Goal: Obtain resource: Download file/media

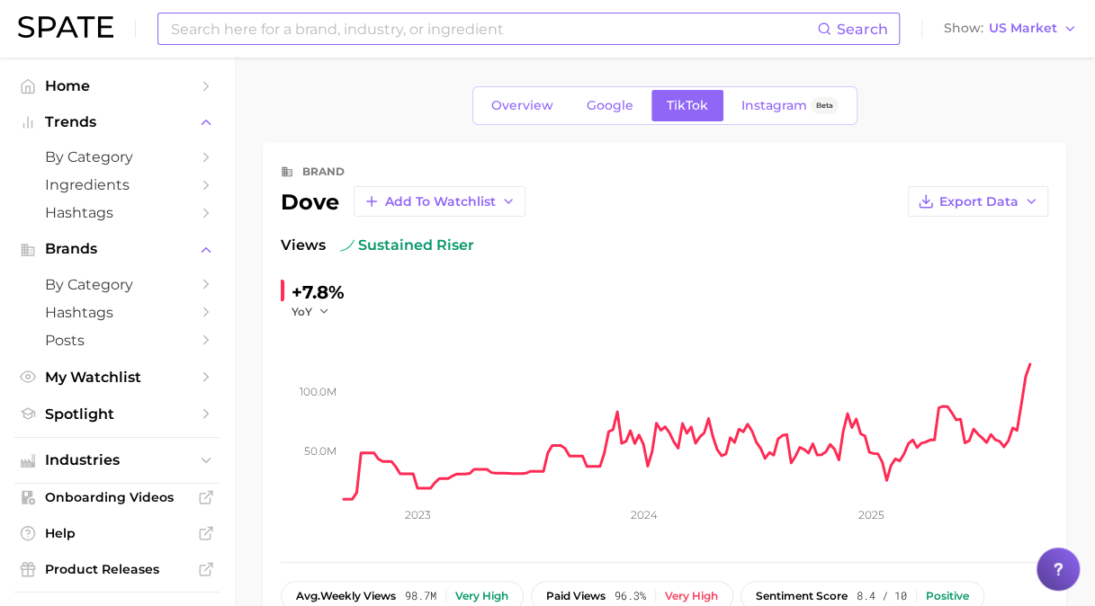
click at [354, 41] on div "Search" at bounding box center [528, 29] width 742 height 32
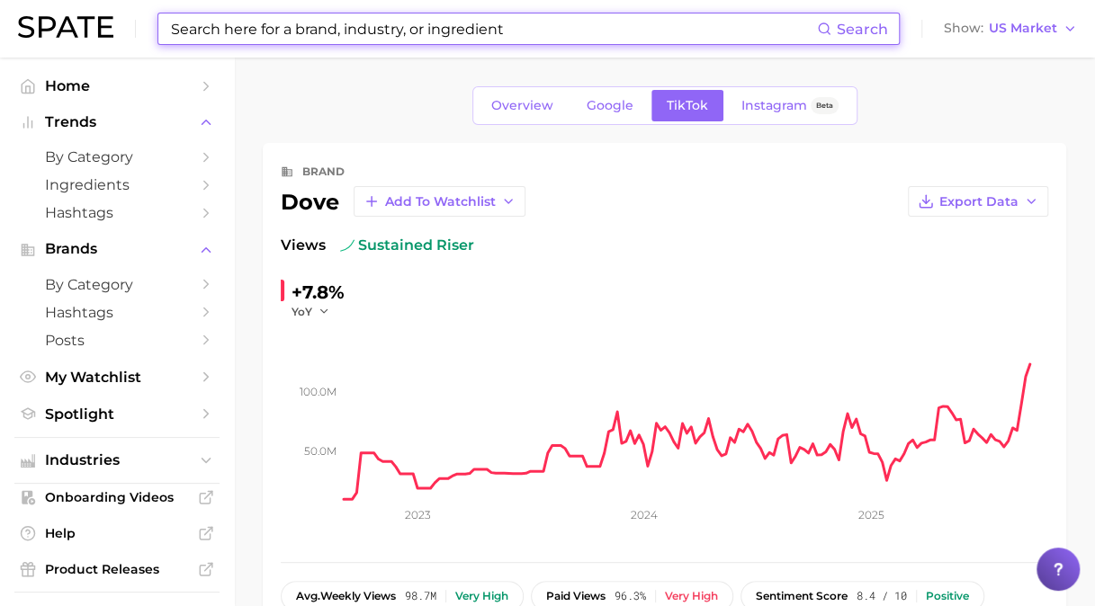
click at [363, 31] on input at bounding box center [493, 28] width 648 height 31
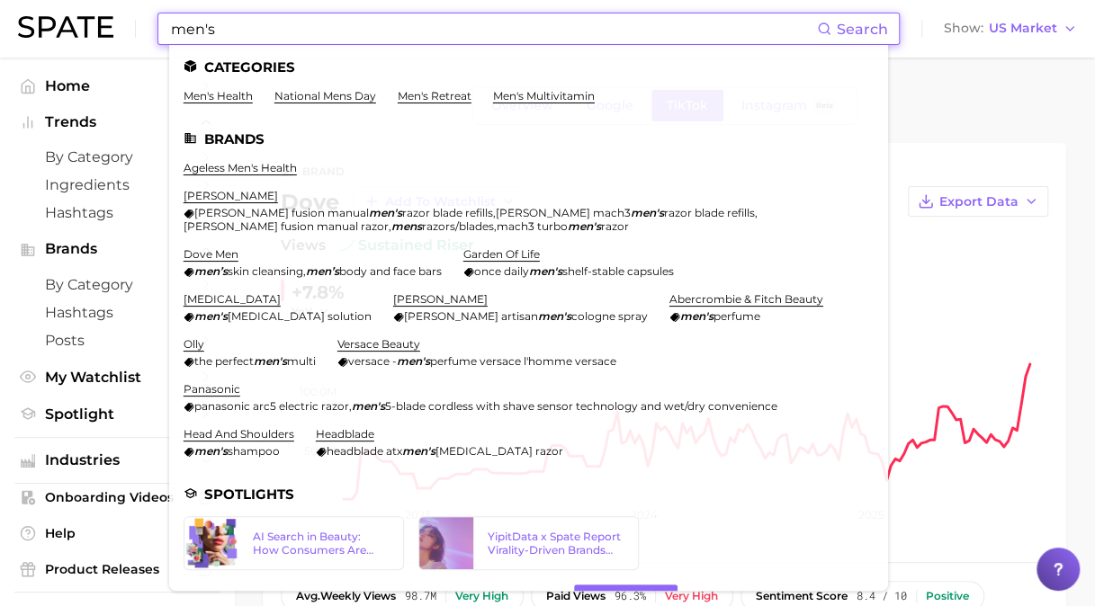
click at [138, 17] on div "men's Search Categories men's health national mens day men's retreat men's mult…" at bounding box center [547, 29] width 1059 height 58
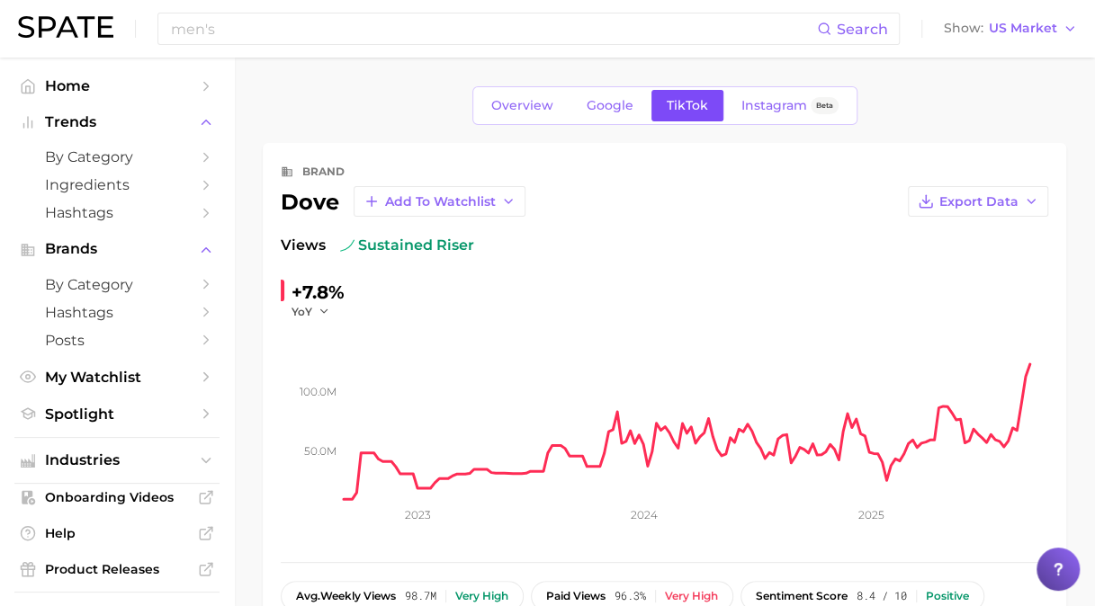
drag, startPoint x: 684, startPoint y: 108, endPoint x: 671, endPoint y: 110, distance: 12.7
click at [684, 109] on span "TikTok" at bounding box center [686, 105] width 41 height 15
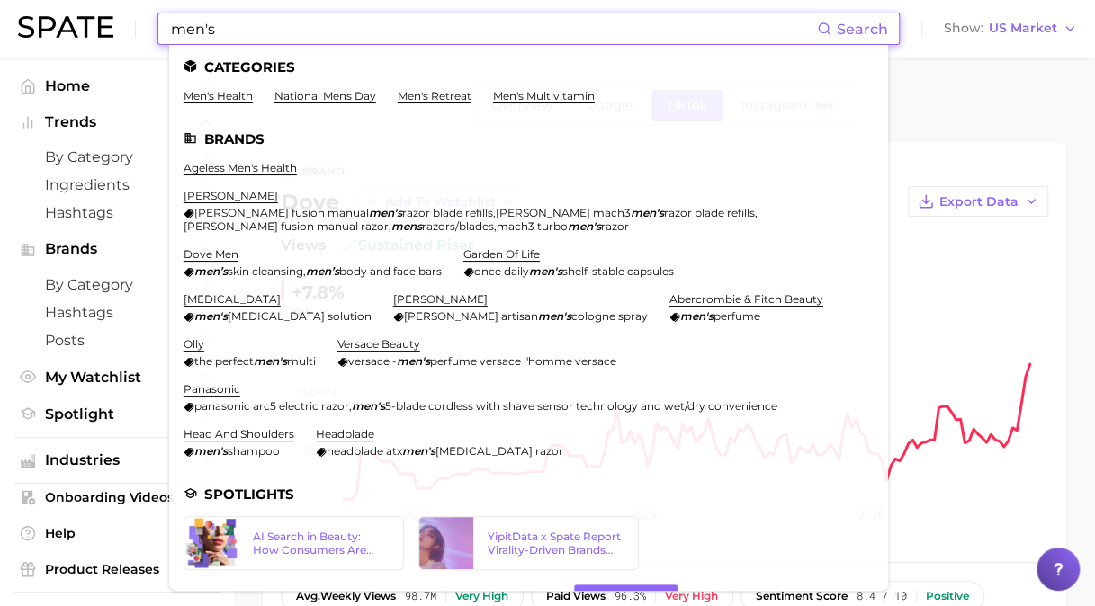
drag, startPoint x: 250, startPoint y: 22, endPoint x: 254, endPoint y: 12, distance: 10.5
click at [250, 22] on input "men's" at bounding box center [493, 28] width 648 height 31
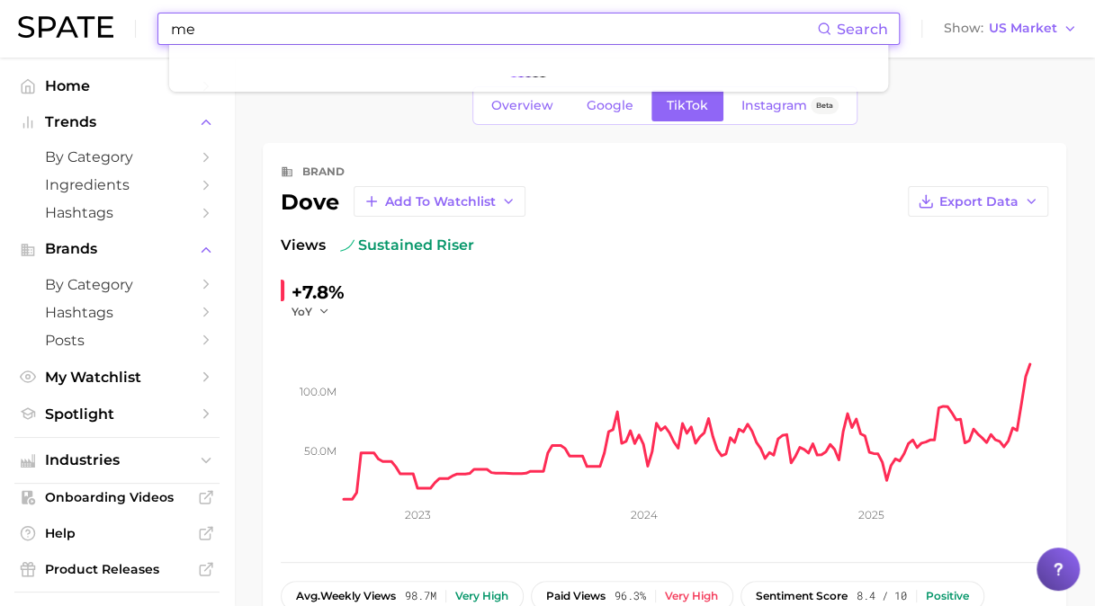
type input "m"
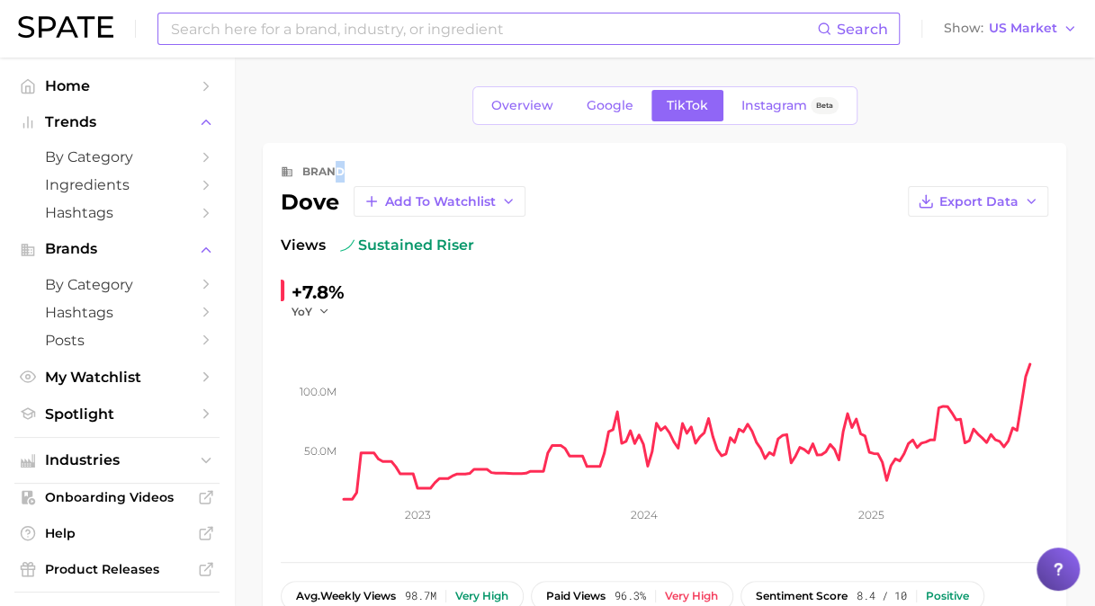
drag, startPoint x: 336, startPoint y: 124, endPoint x: 277, endPoint y: 32, distance: 109.3
click at [277, 32] on input at bounding box center [493, 28] width 648 height 31
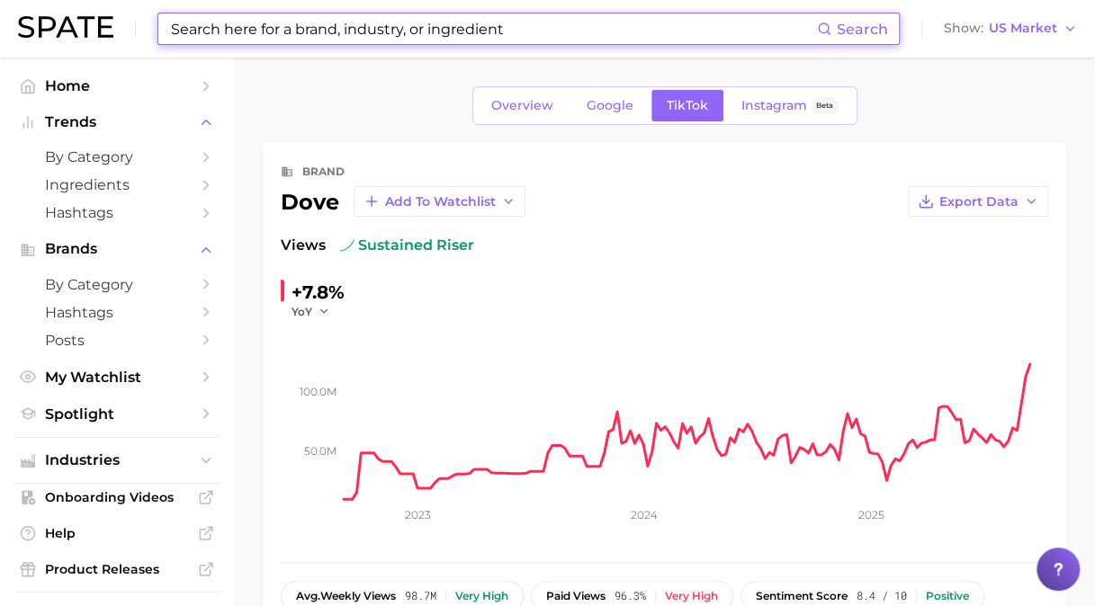
click at [380, 24] on input at bounding box center [493, 28] width 648 height 31
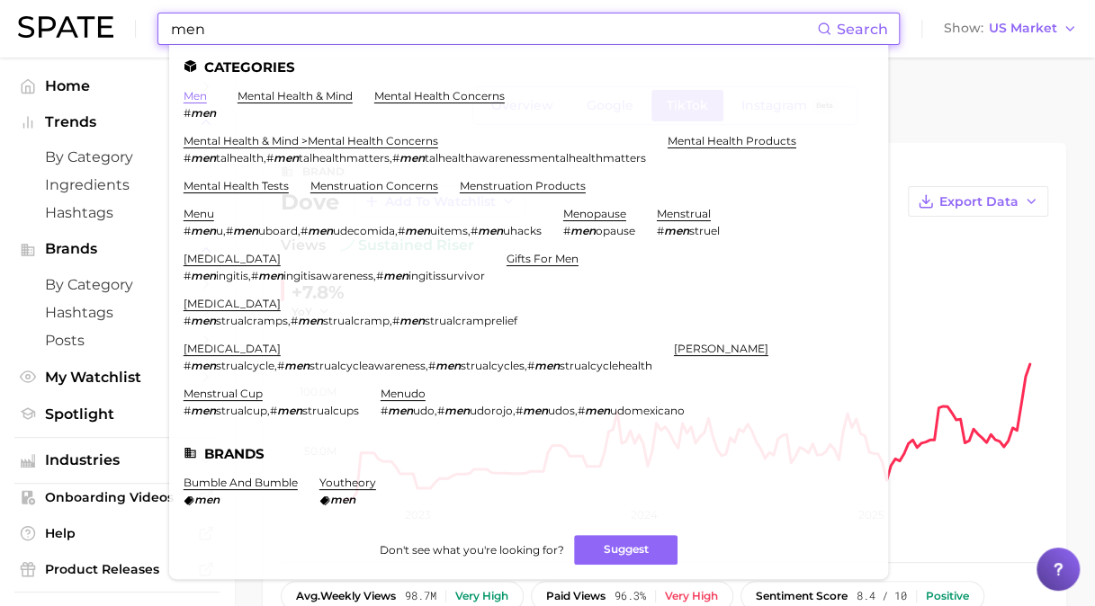
type input "men"
click at [194, 101] on link "men" at bounding box center [194, 95] width 23 height 13
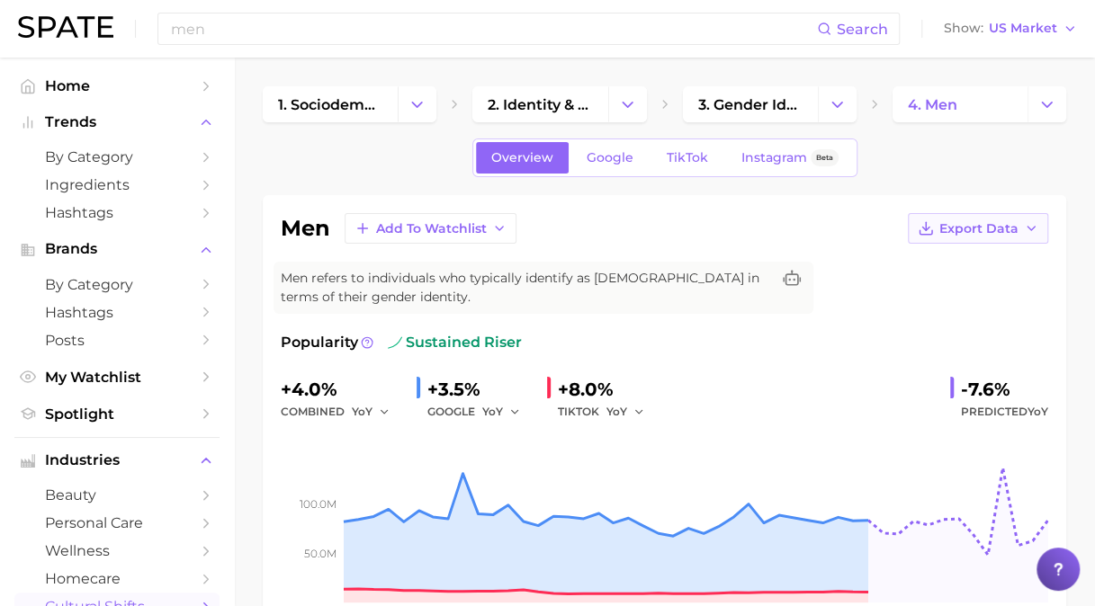
click at [1008, 228] on span "Export Data" at bounding box center [978, 228] width 79 height 15
click at [932, 264] on span "Time Series CSV" at bounding box center [933, 262] width 105 height 15
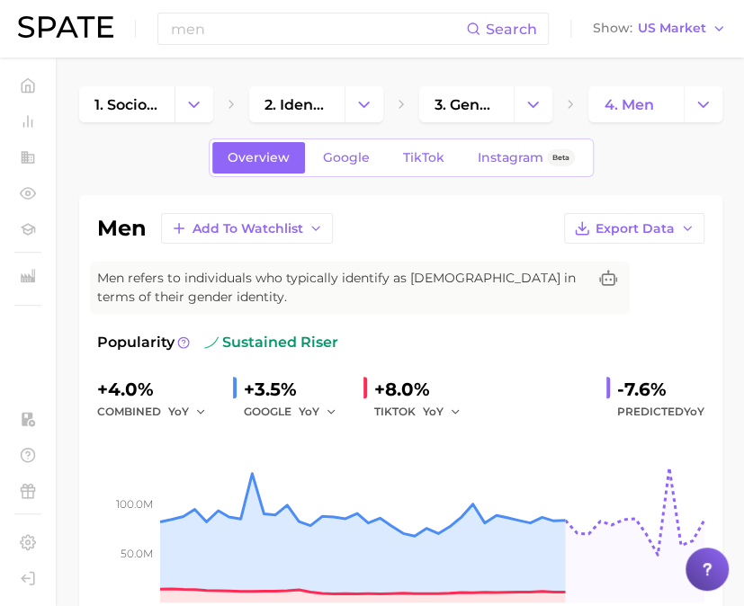
click at [638, 153] on div "Overview Google TikTok Instagram Beta" at bounding box center [400, 158] width 643 height 39
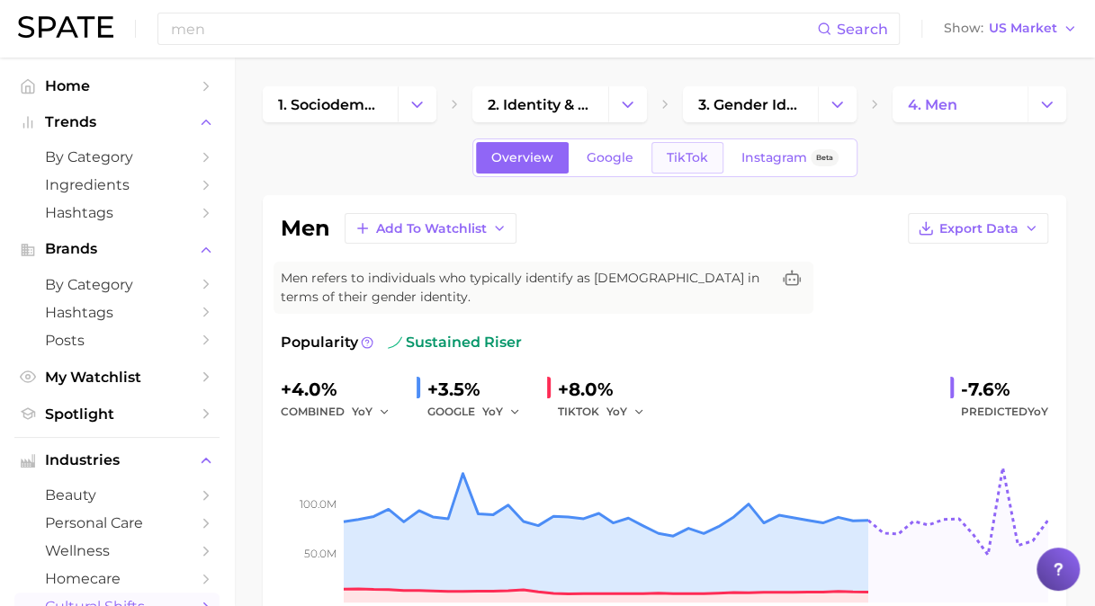
click at [685, 152] on span "TikTok" at bounding box center [686, 157] width 41 height 15
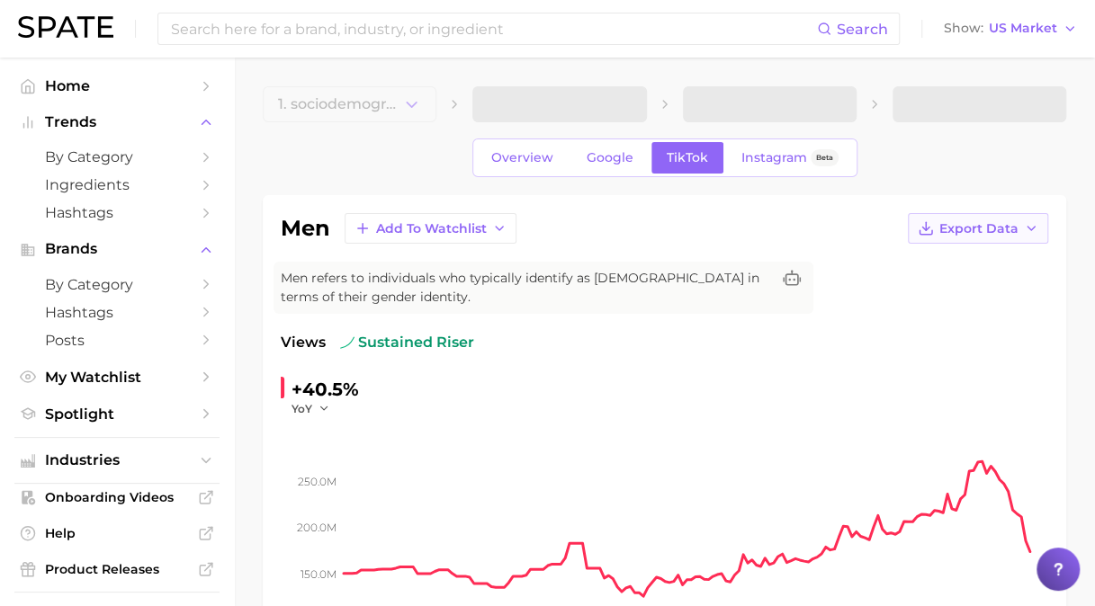
click at [997, 221] on span "Export Data" at bounding box center [978, 228] width 79 height 15
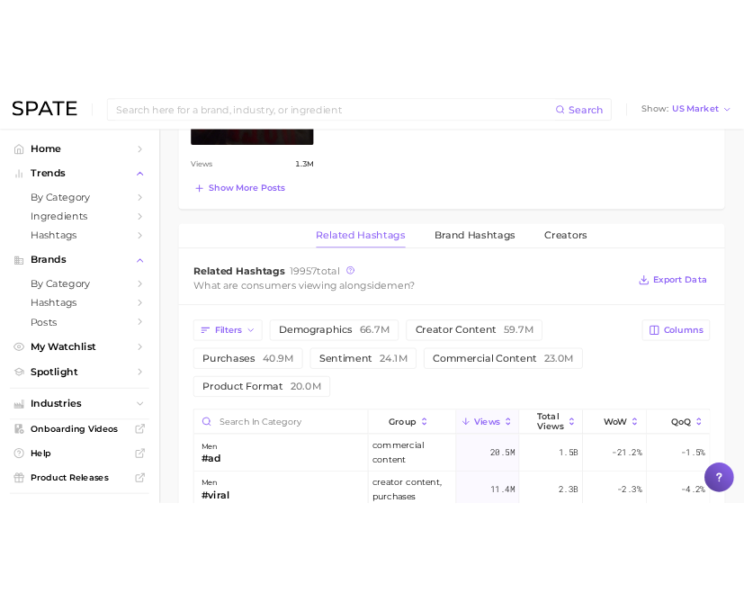
scroll to position [1634, 0]
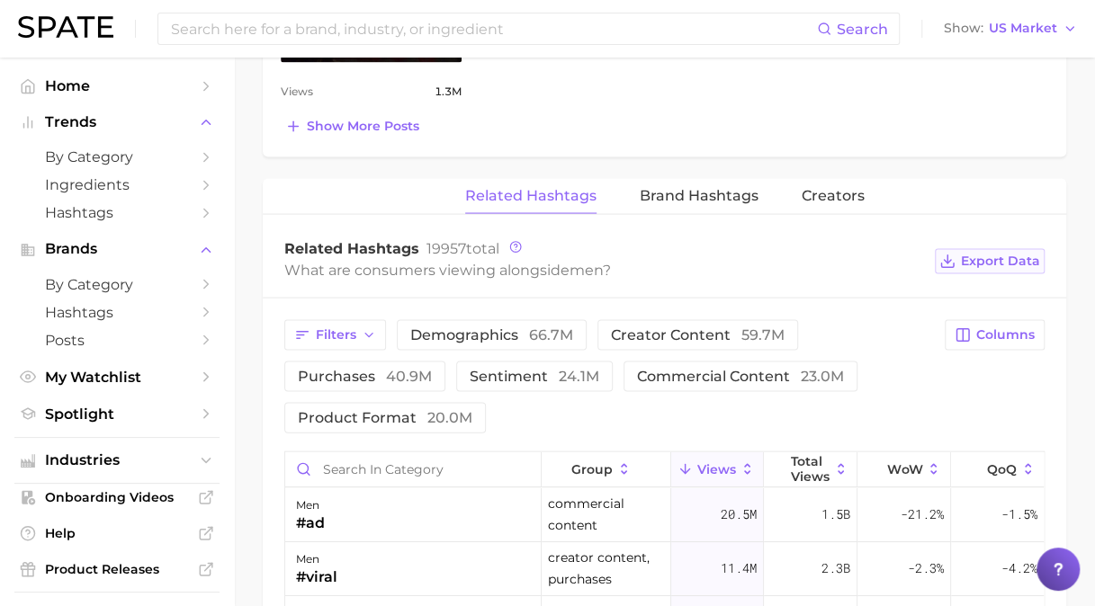
click at [1013, 253] on span "Export Data" at bounding box center [1000, 260] width 79 height 15
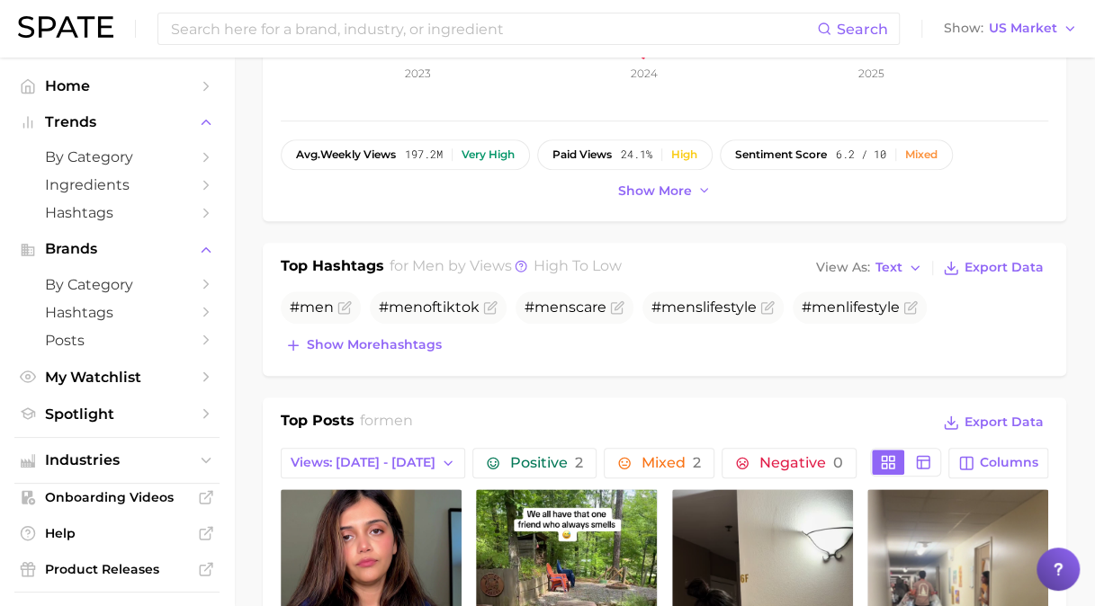
scroll to position [720, 0]
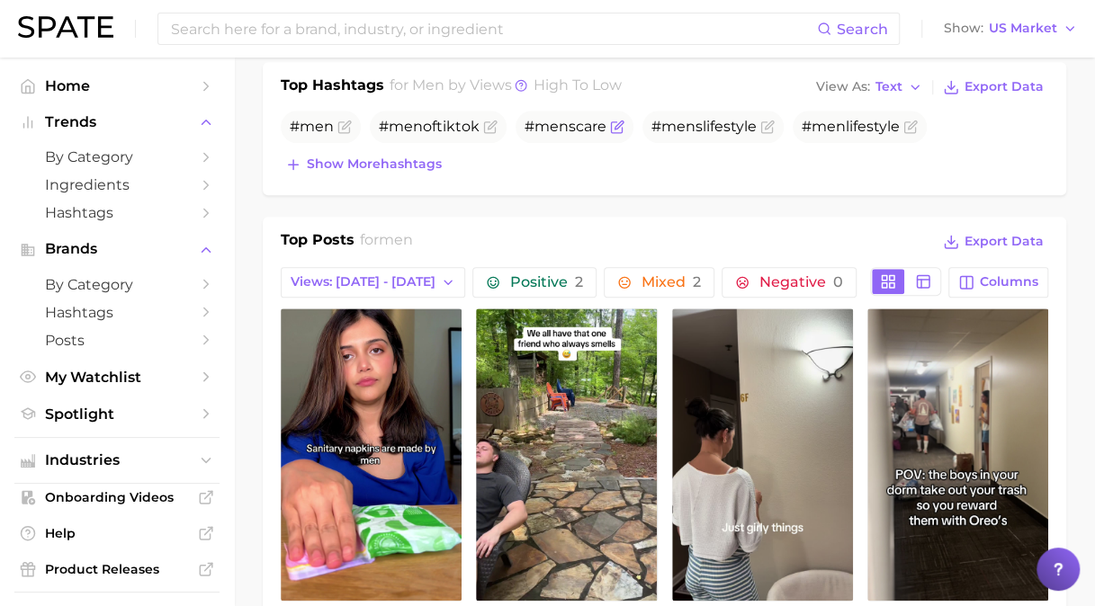
click at [555, 125] on span "men" at bounding box center [551, 126] width 34 height 17
drag, startPoint x: 364, startPoint y: 26, endPoint x: 366, endPoint y: 9, distance: 17.2
click at [364, 27] on input at bounding box center [493, 28] width 648 height 31
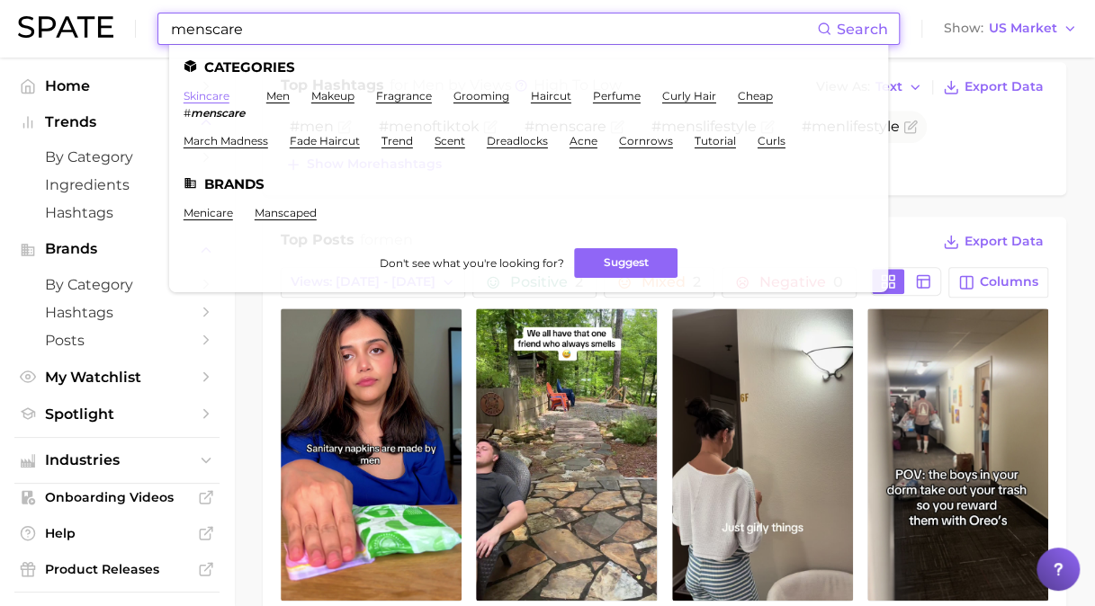
type input "menscare"
click at [203, 91] on link "skincare" at bounding box center [206, 95] width 46 height 13
